Goal: Task Accomplishment & Management: Use online tool/utility

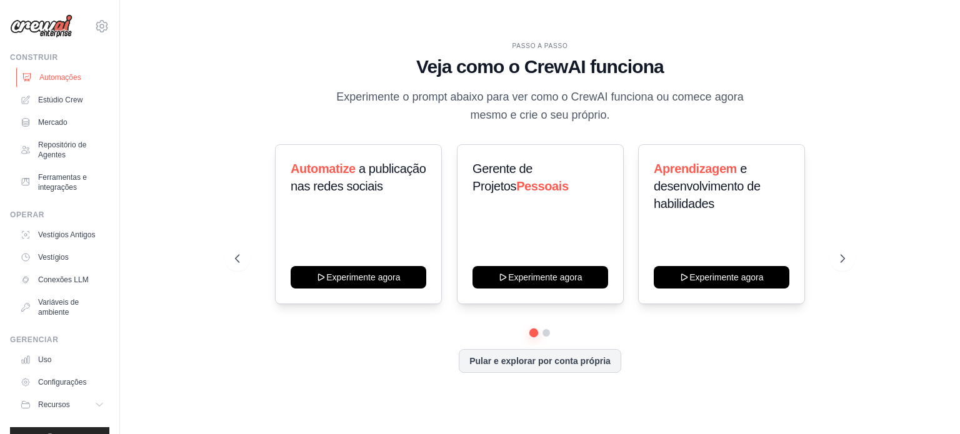
click at [47, 78] on font "Automações" at bounding box center [60, 77] width 42 height 9
click at [842, 261] on icon at bounding box center [843, 258] width 12 height 12
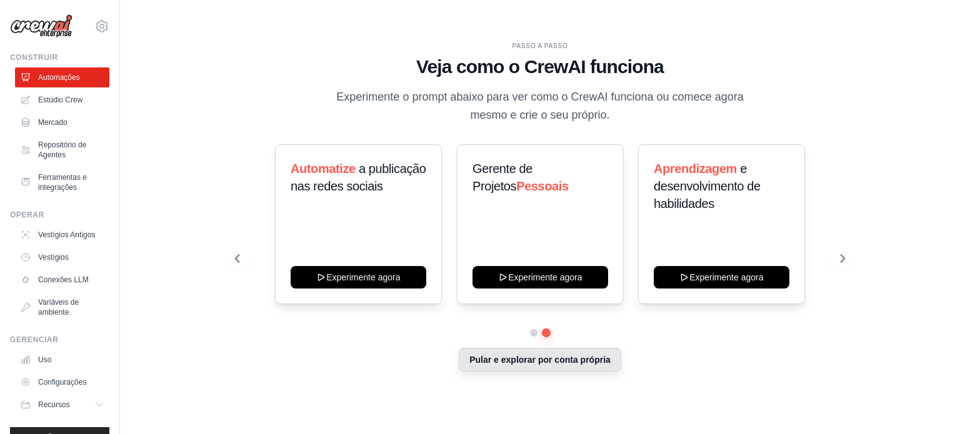
click at [555, 357] on font "Pular e explorar por conta própria" at bounding box center [539, 360] width 141 height 10
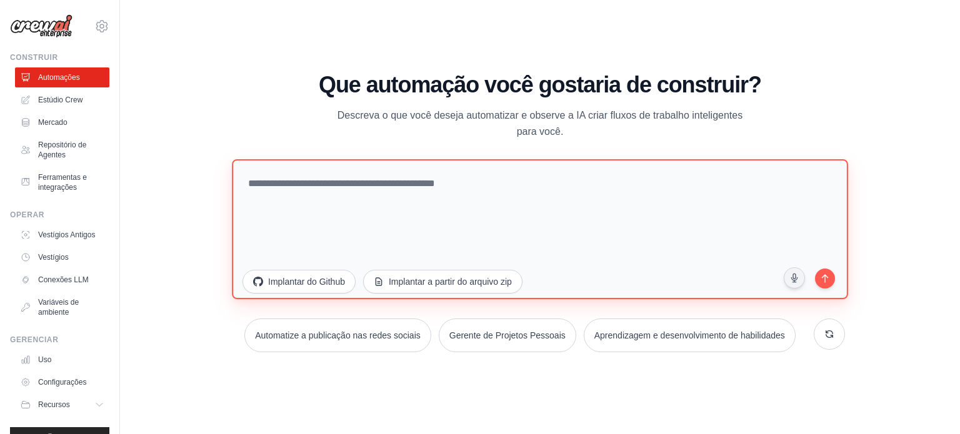
click at [360, 187] on textarea at bounding box center [540, 229] width 616 height 140
type textarea "*"
paste textarea "**********"
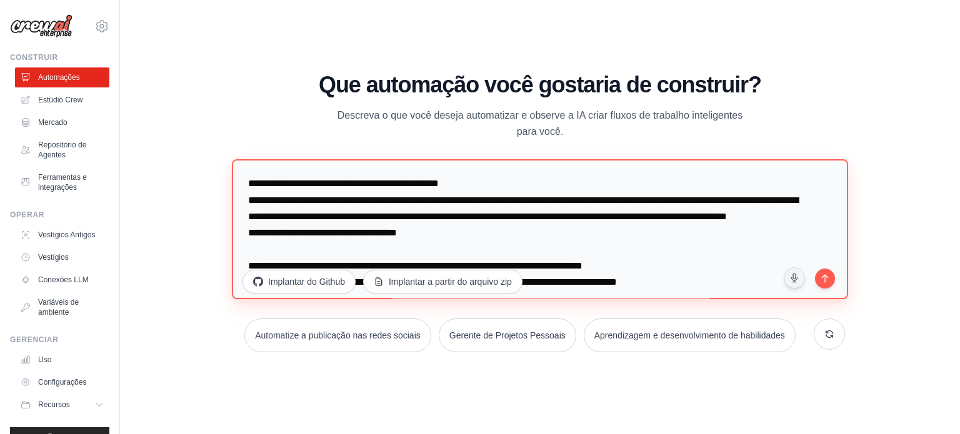
scroll to position [364, 0]
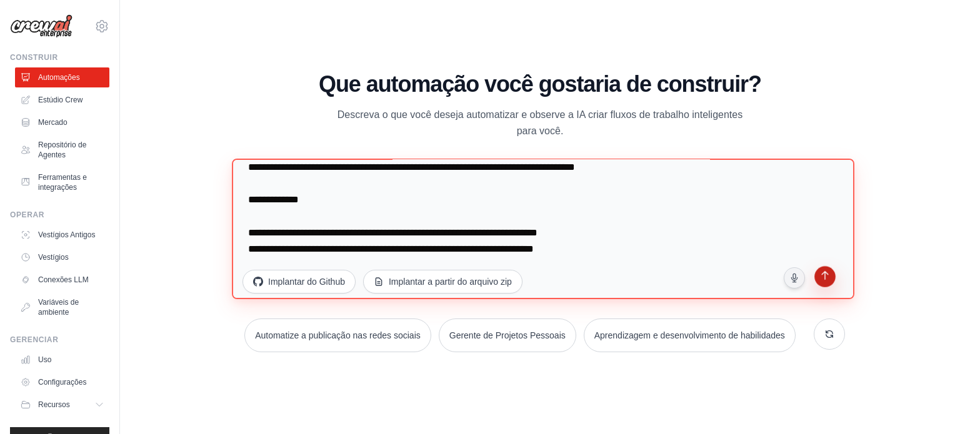
type textarea "**********"
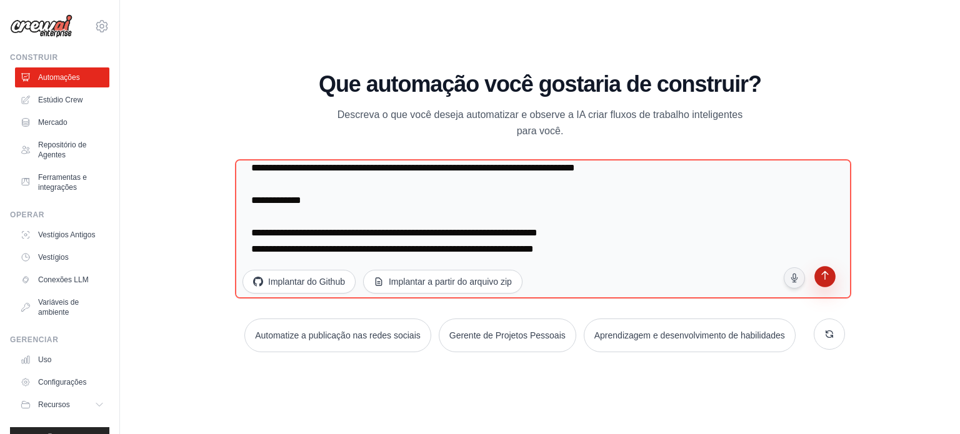
click at [822, 276] on icon "submit" at bounding box center [825, 277] width 12 height 12
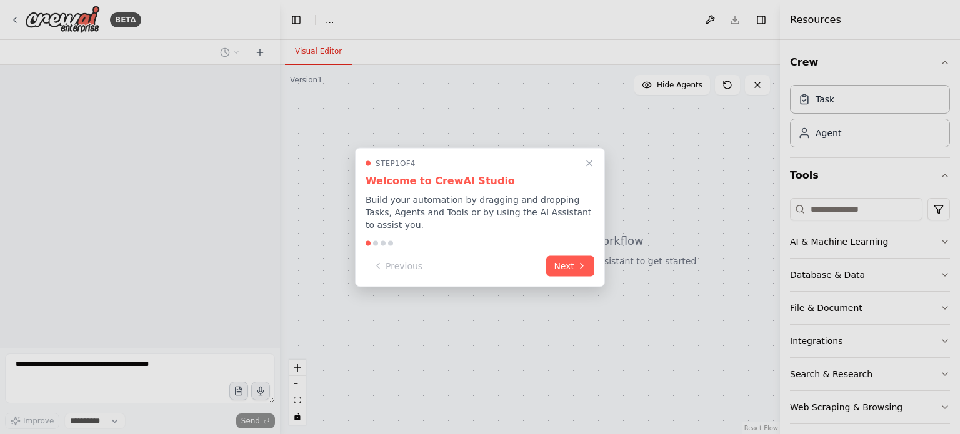
select select "****"
click at [565, 259] on button "Next" at bounding box center [570, 264] width 48 height 21
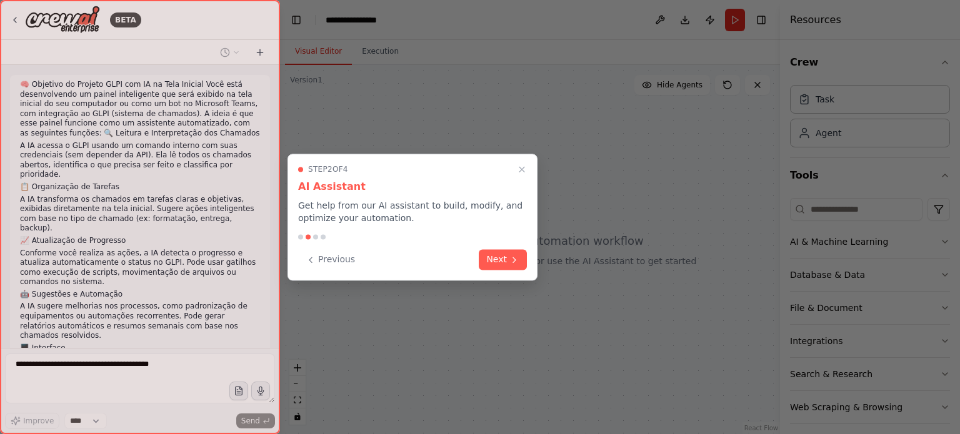
scroll to position [67, 0]
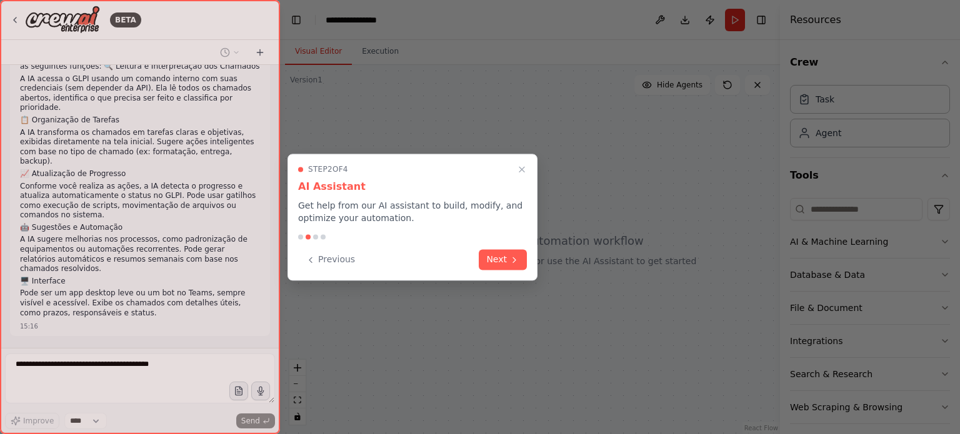
click at [525, 264] on button "Next" at bounding box center [503, 259] width 48 height 21
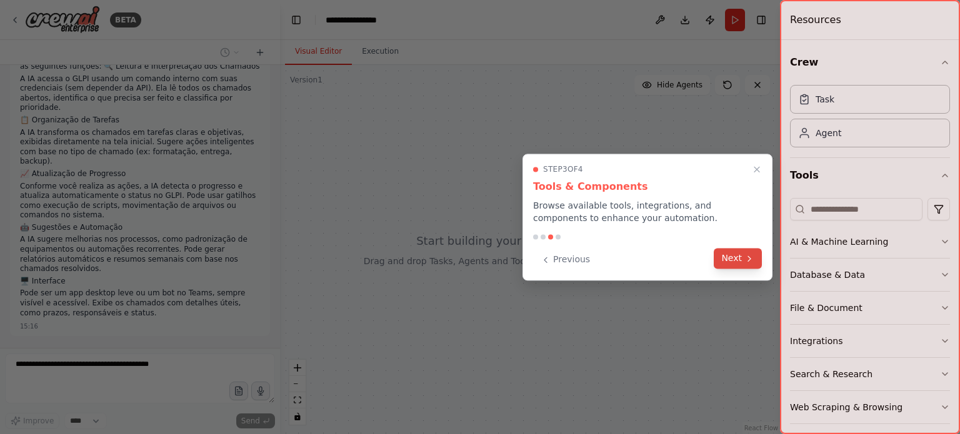
click at [729, 269] on div "Previous Next" at bounding box center [647, 259] width 229 height 21
click at [730, 260] on button "Next" at bounding box center [738, 258] width 48 height 21
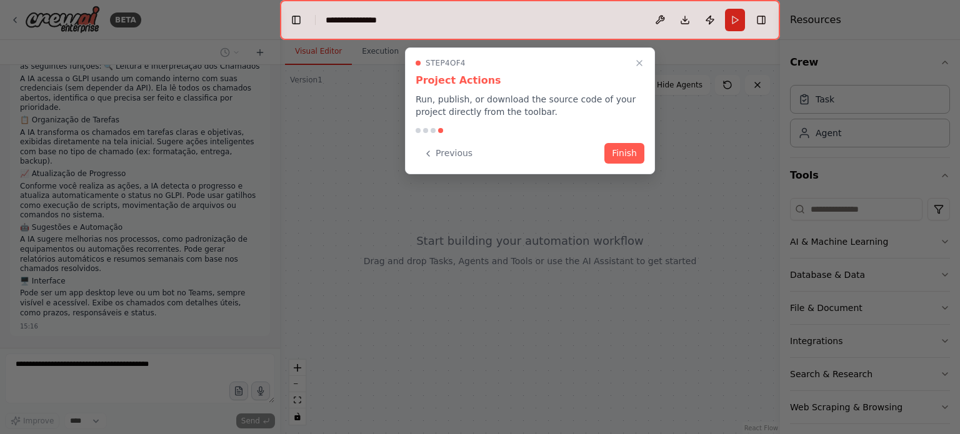
click at [624, 147] on button "Finish" at bounding box center [624, 153] width 40 height 21
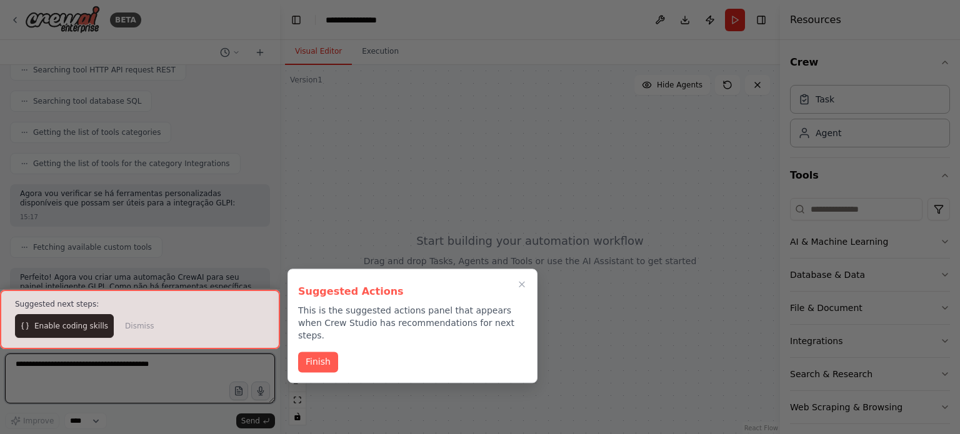
scroll to position [574, 0]
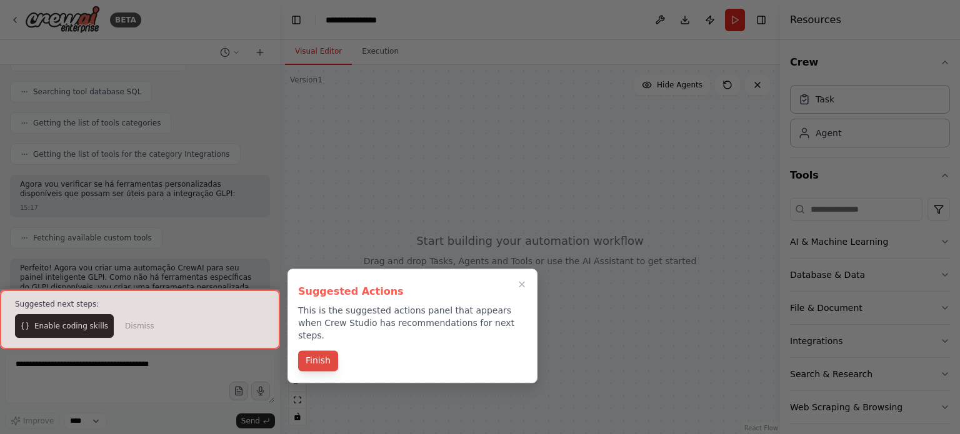
click at [334, 351] on button "Finish" at bounding box center [318, 361] width 40 height 21
